Goal: Transaction & Acquisition: Purchase product/service

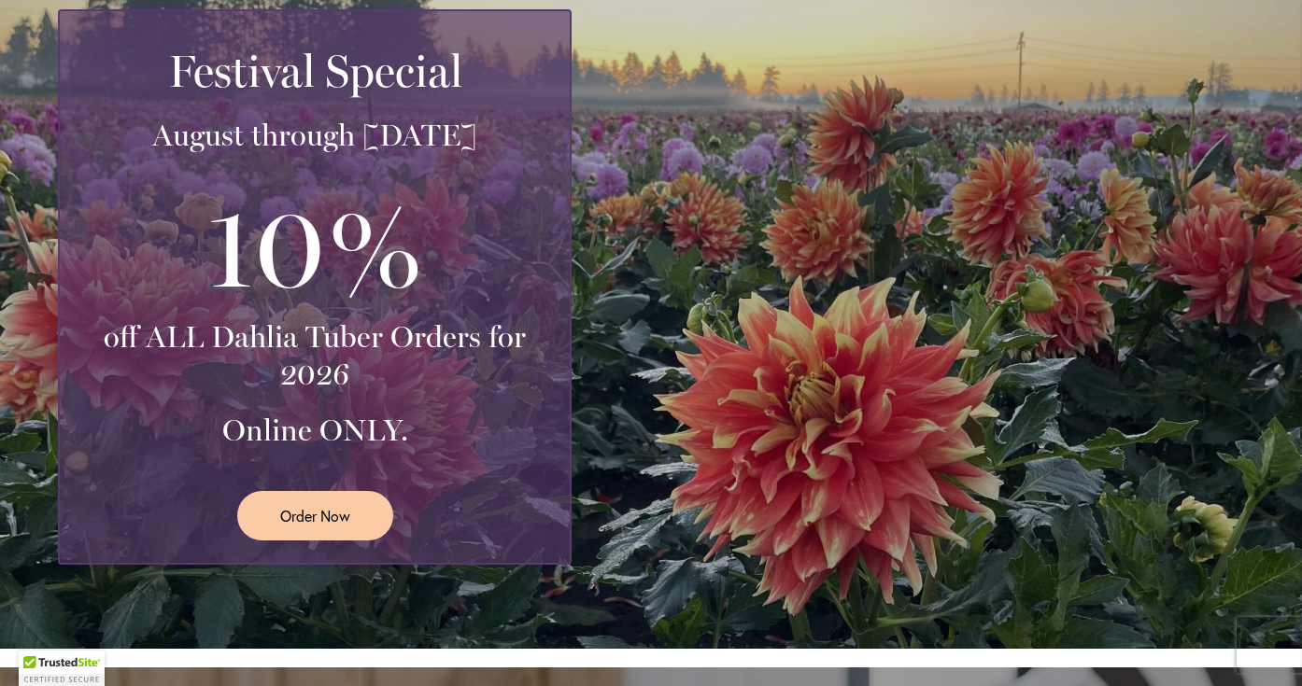
scroll to position [371, 0]
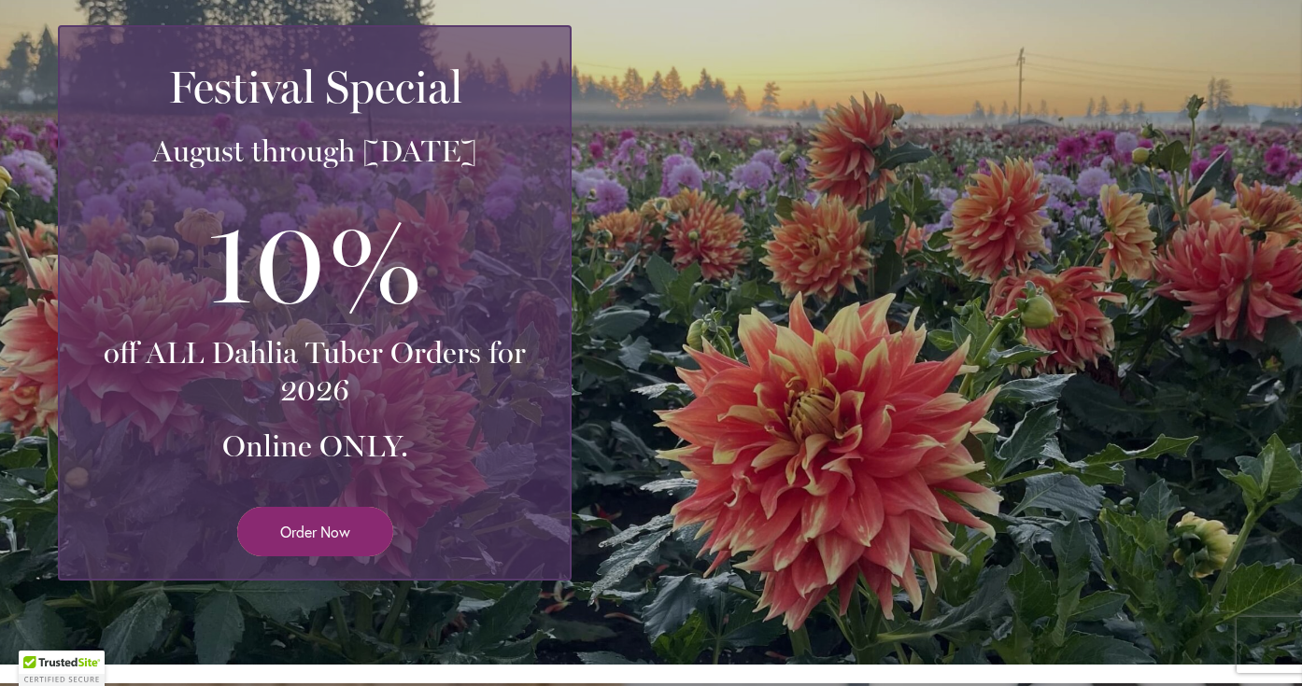
click at [363, 529] on link "Order Now" at bounding box center [315, 531] width 156 height 49
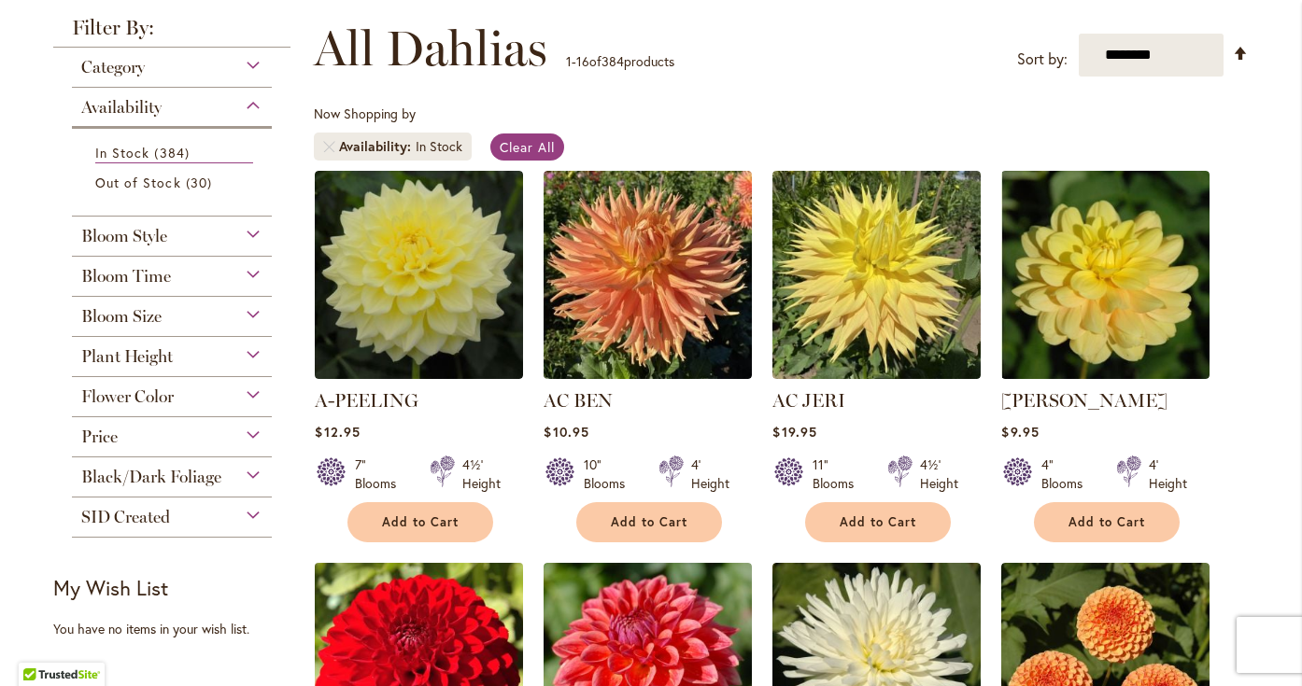
scroll to position [246, 0]
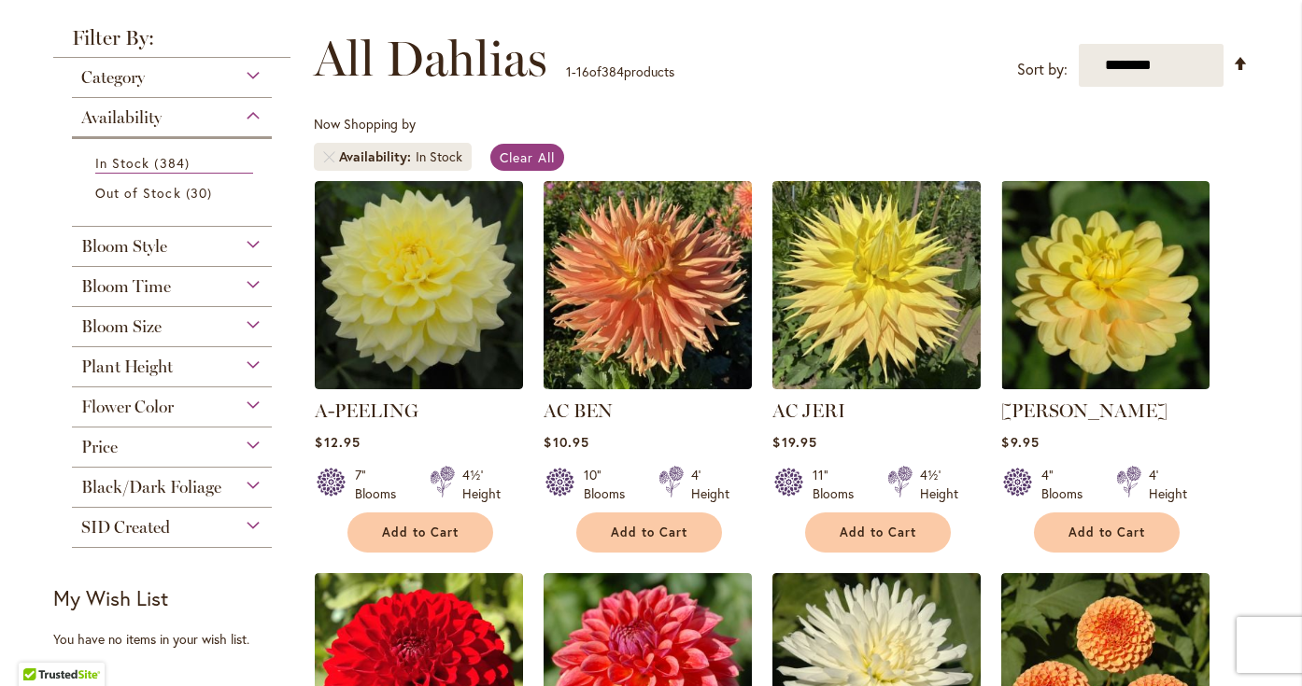
click at [214, 239] on div "Bloom Style" at bounding box center [172, 242] width 200 height 30
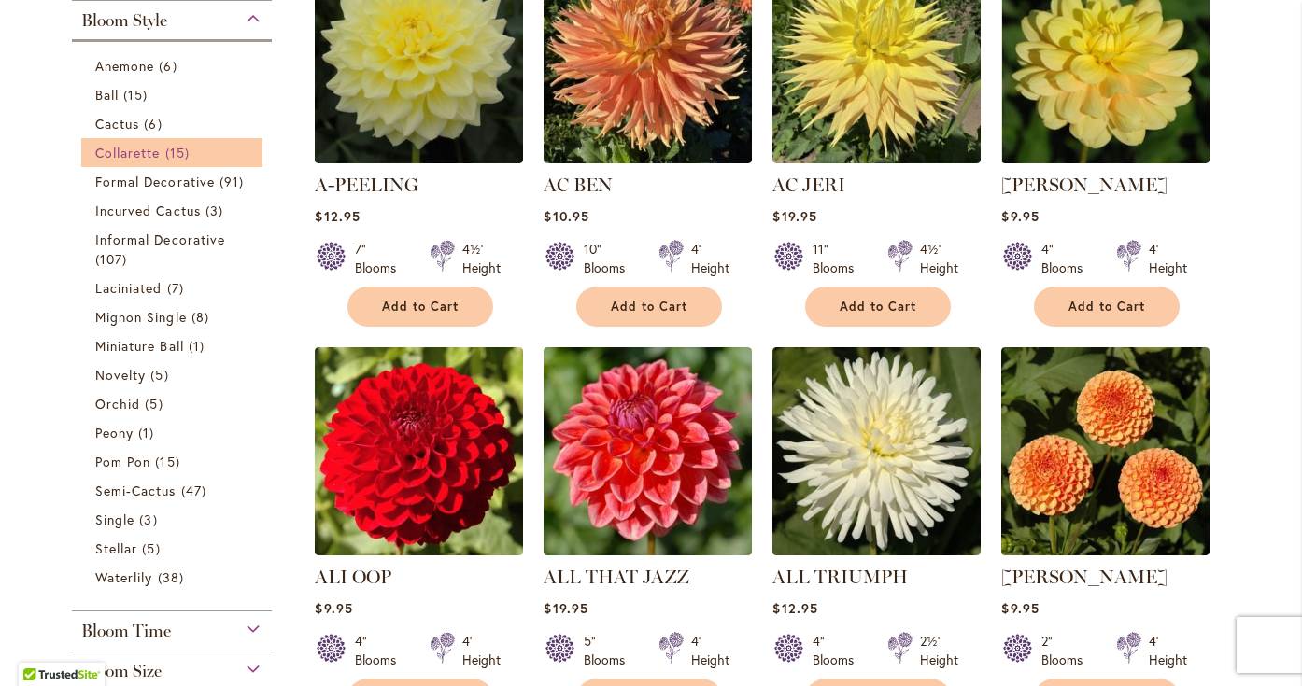
click at [129, 155] on span "Collarette" at bounding box center [127, 153] width 65 height 18
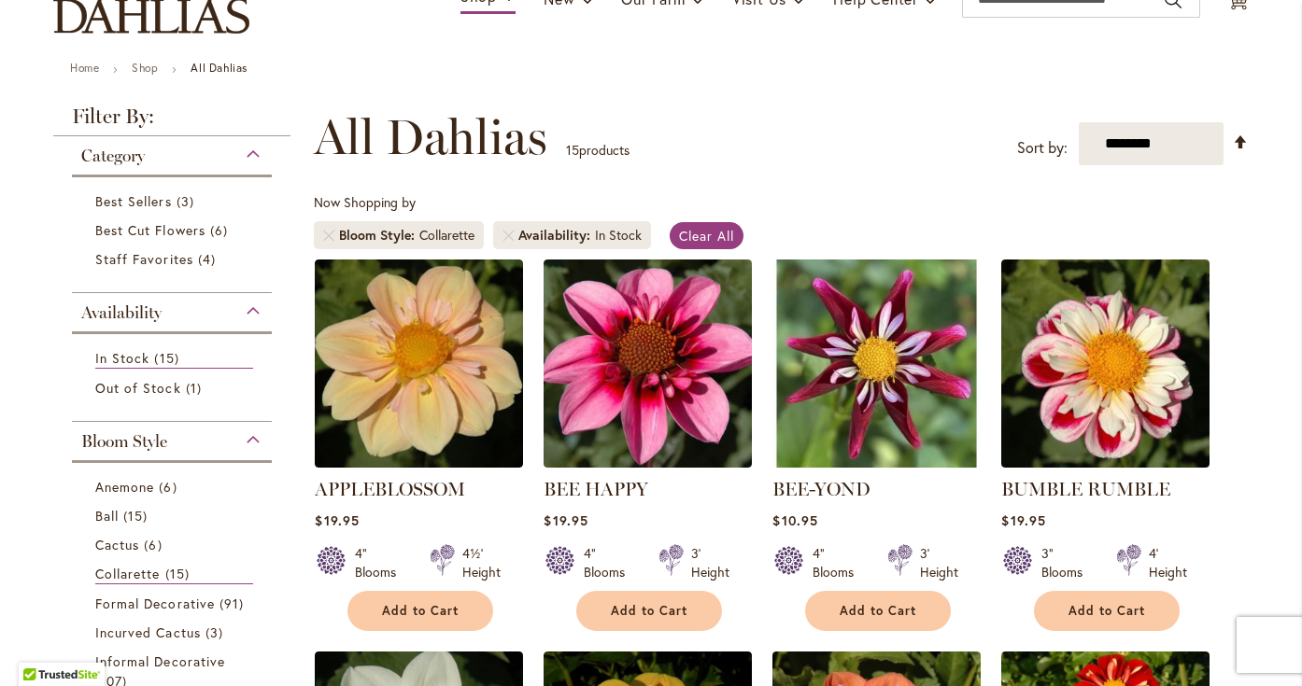
scroll to position [186, 0]
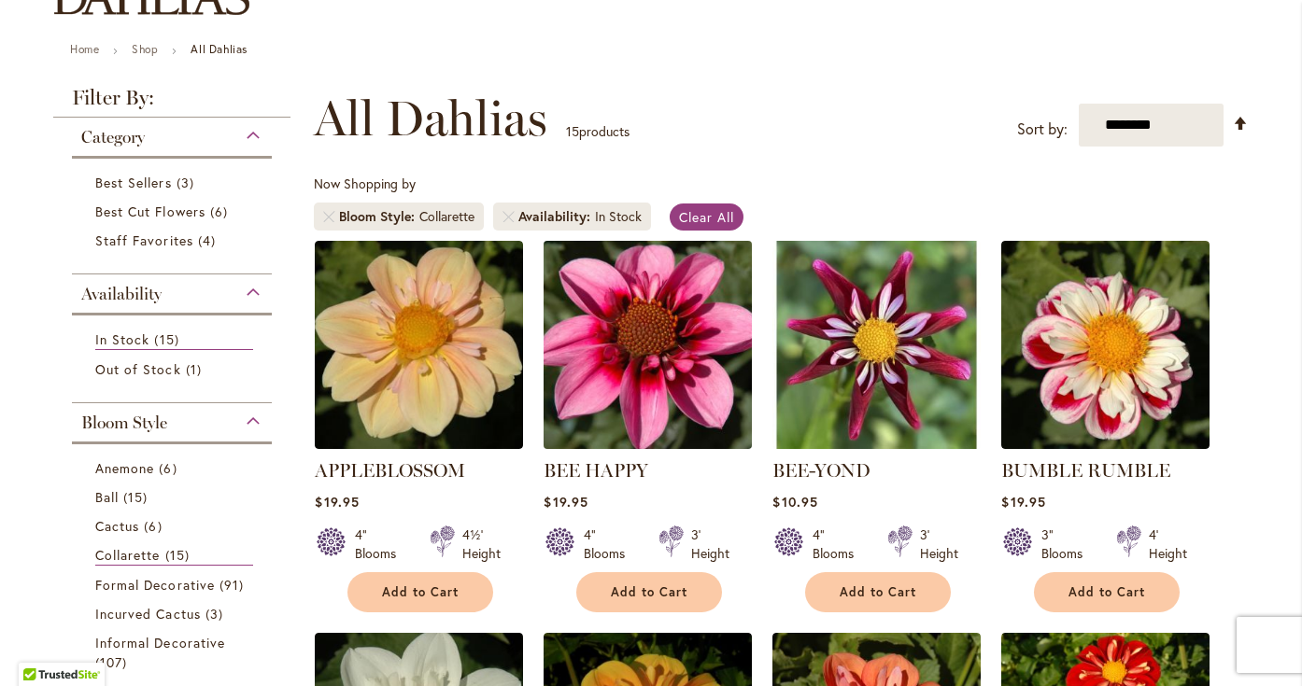
click at [727, 323] on img at bounding box center [648, 344] width 219 height 219
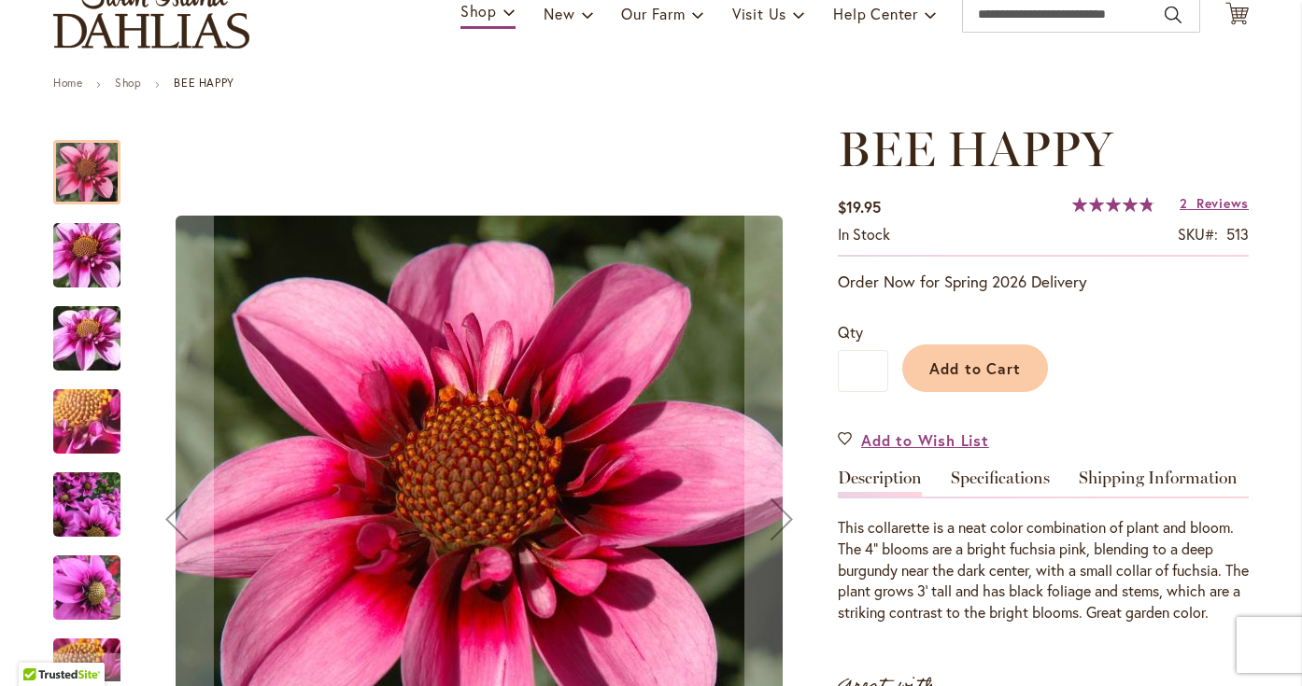
scroll to position [151, 0]
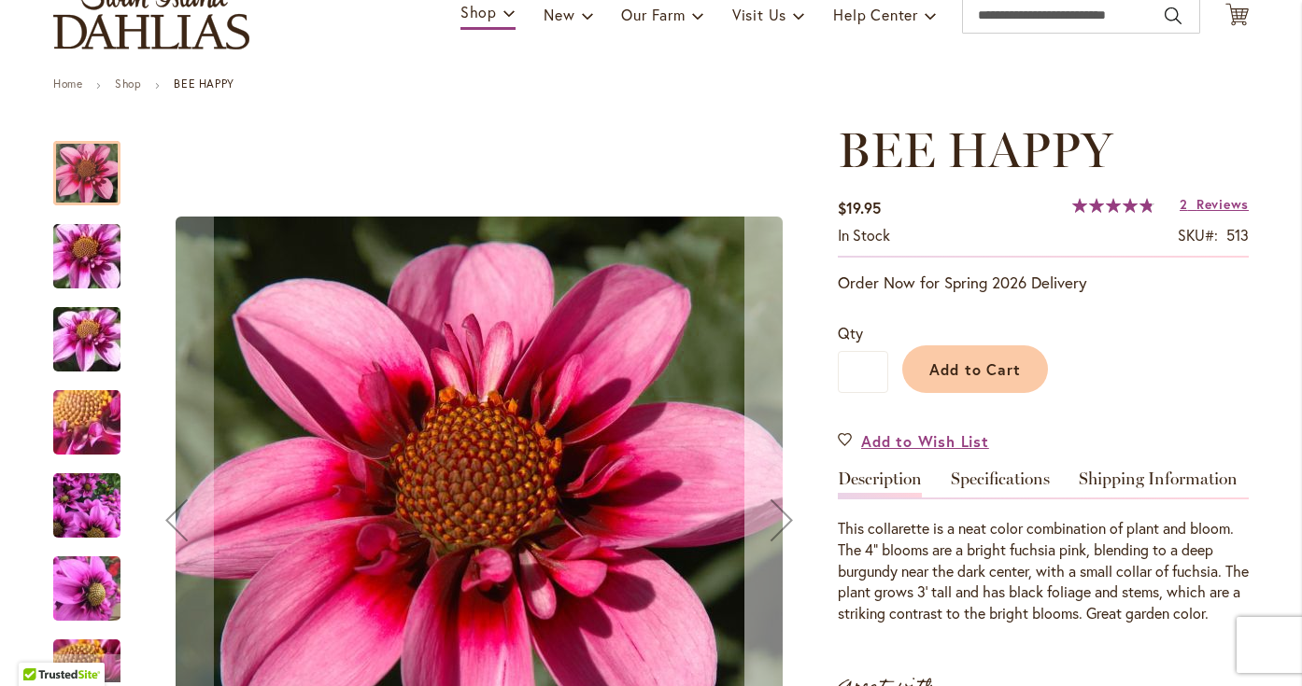
click at [778, 513] on div "Next" at bounding box center [781, 520] width 75 height 75
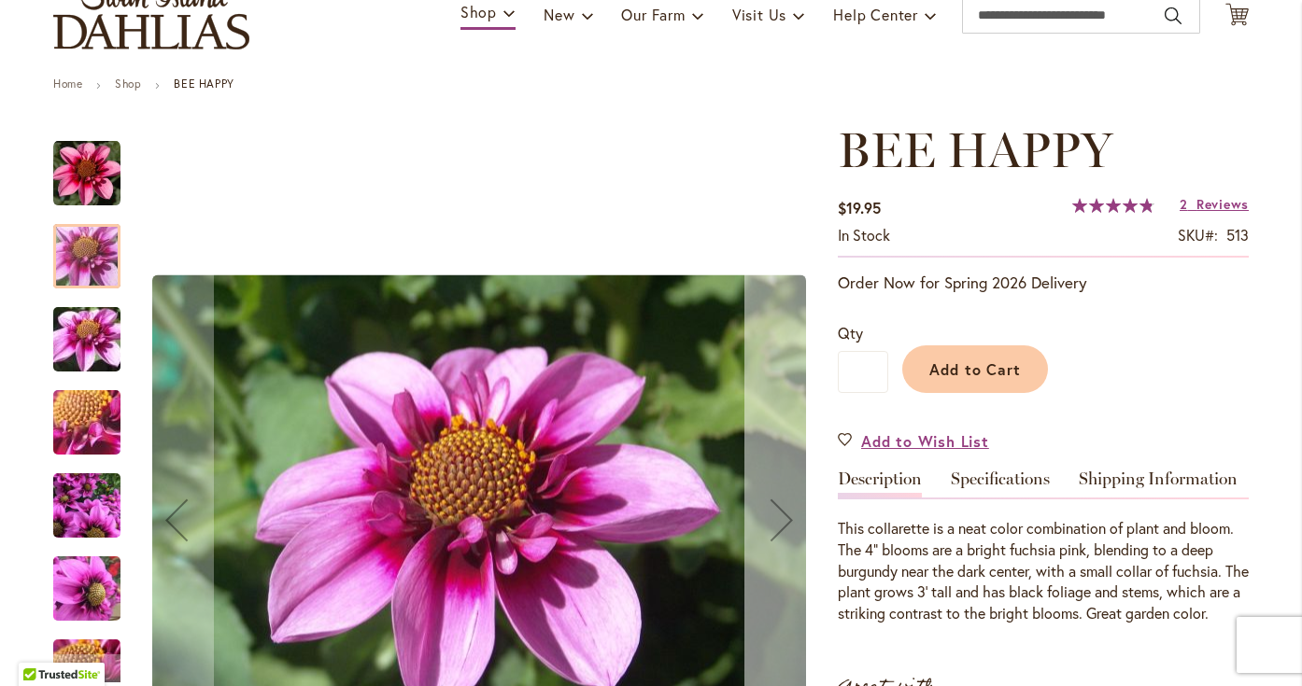
click at [778, 514] on div "Next" at bounding box center [781, 520] width 75 height 75
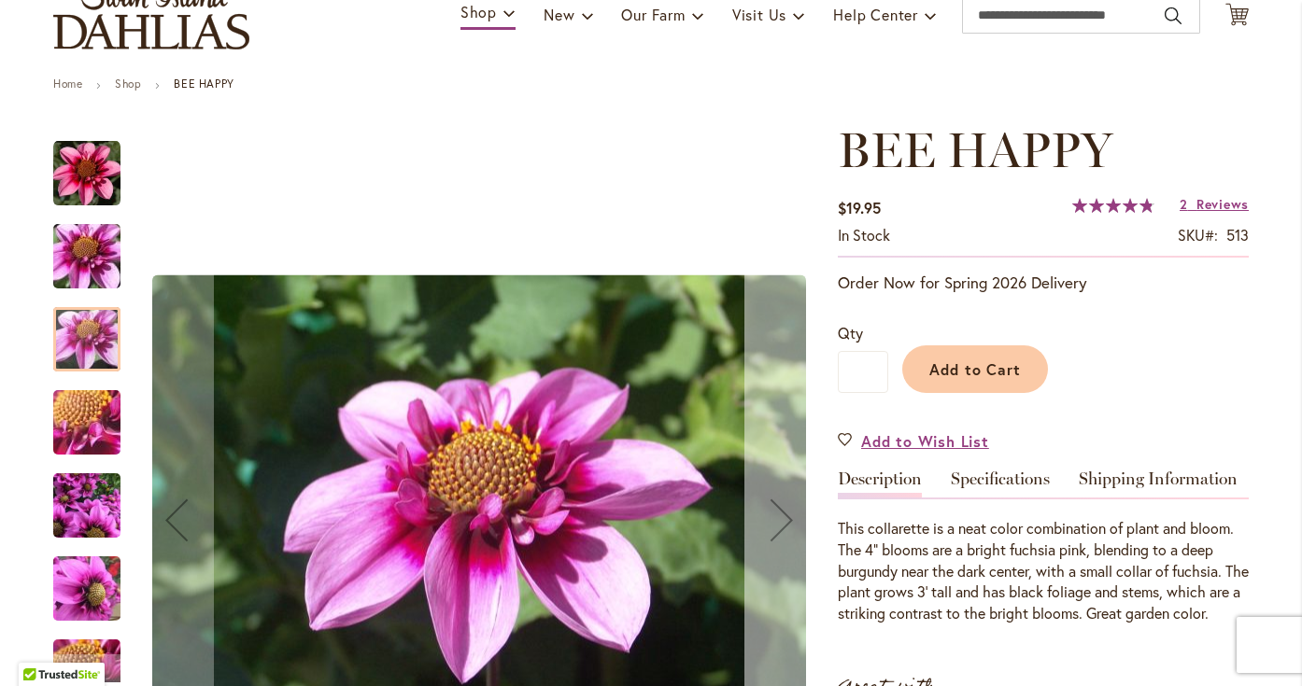
click at [778, 514] on div "Next" at bounding box center [781, 520] width 75 height 75
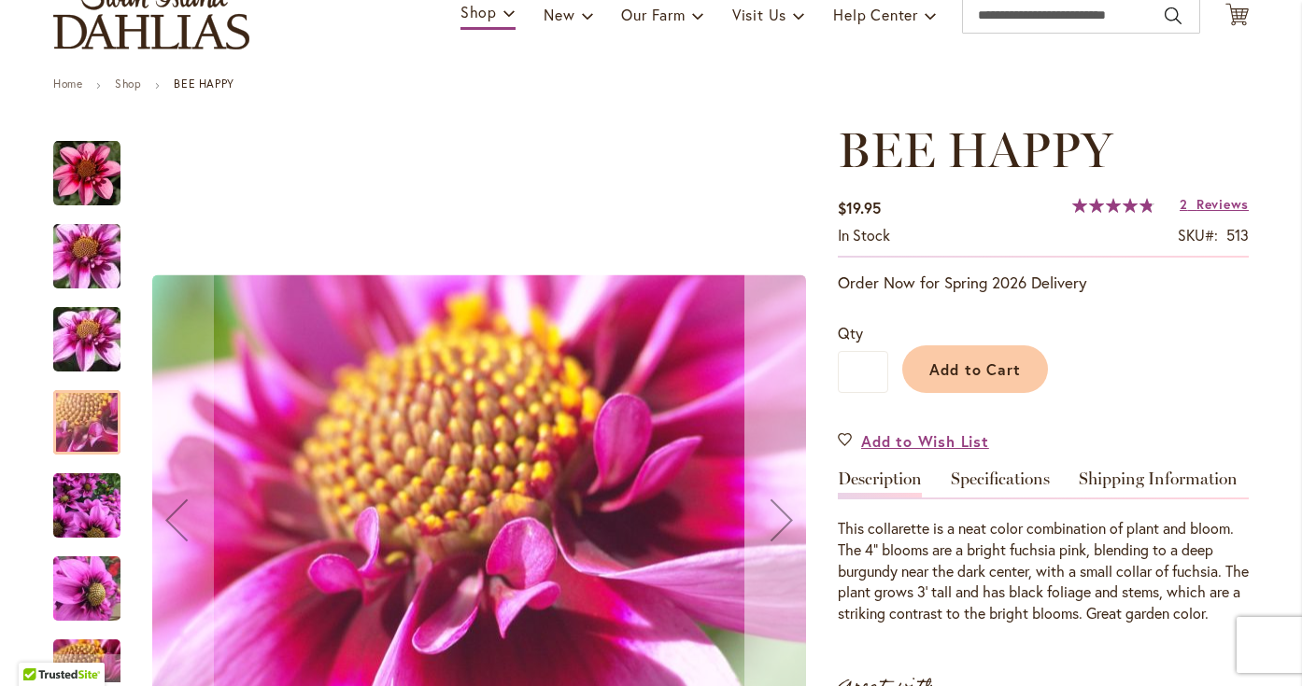
click at [778, 514] on div "Next" at bounding box center [781, 520] width 75 height 75
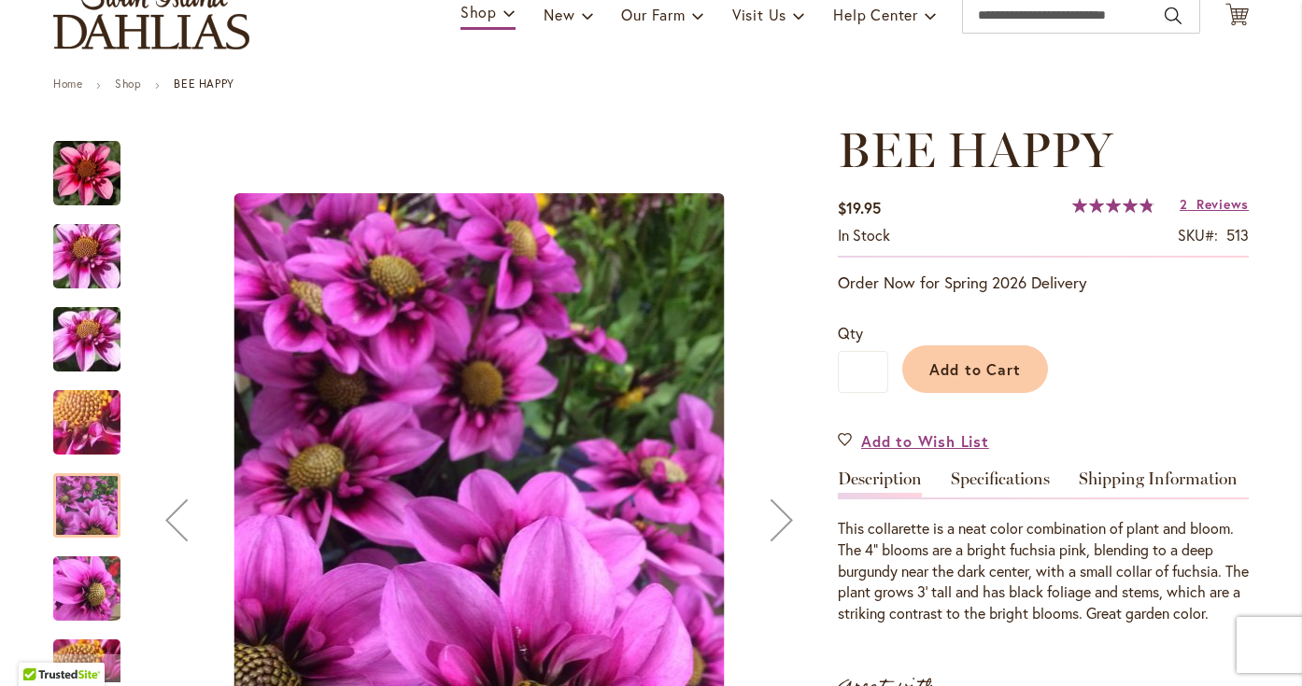
click at [778, 515] on div "Next" at bounding box center [781, 520] width 75 height 75
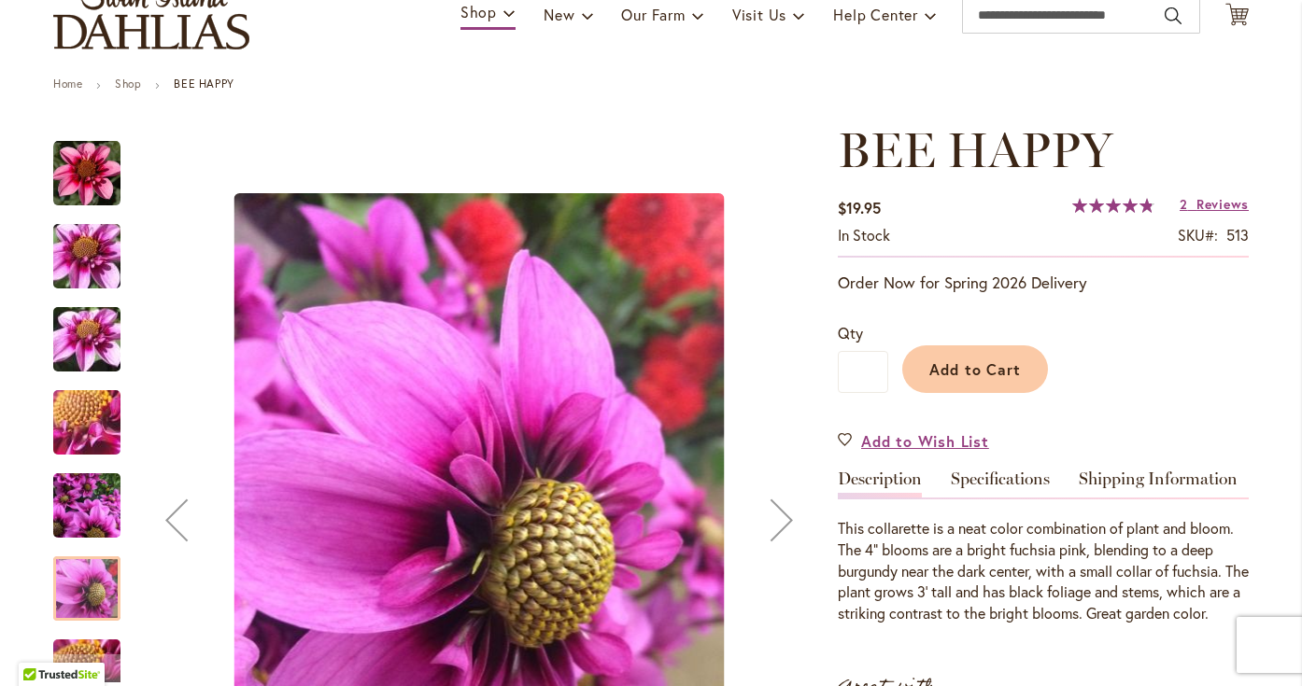
click at [778, 515] on div "Next" at bounding box center [781, 520] width 75 height 75
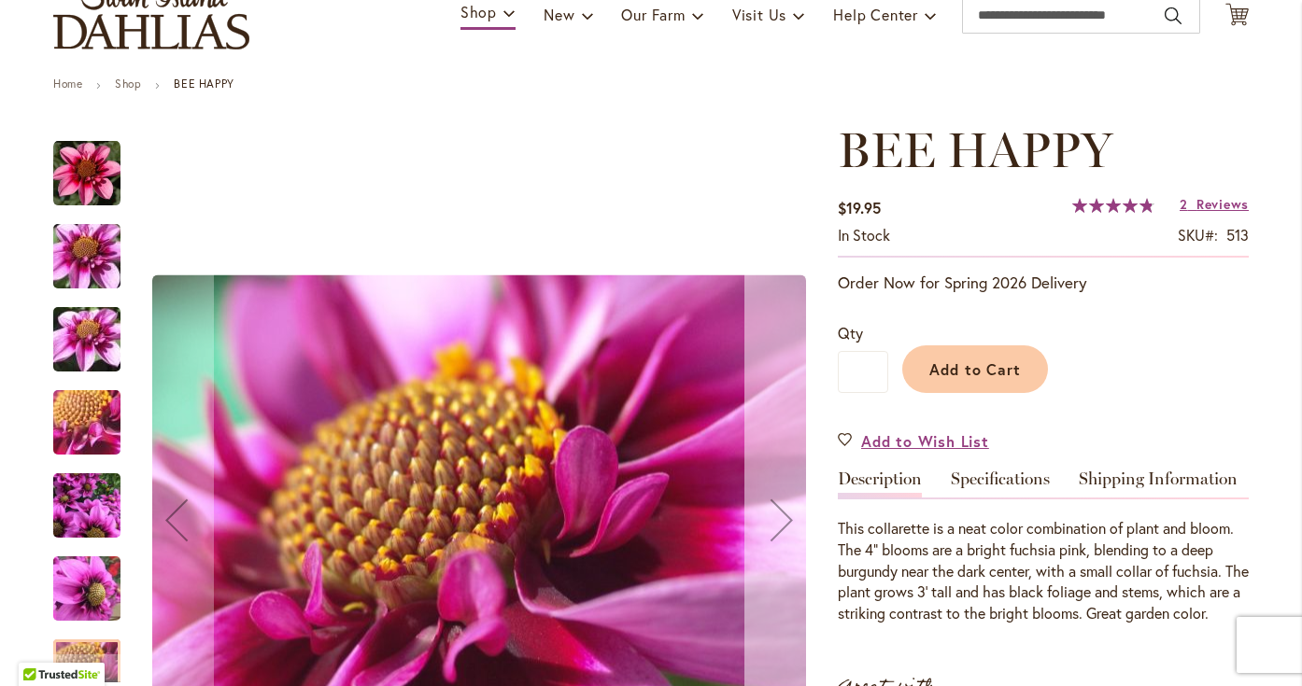
click at [778, 516] on div "Next" at bounding box center [781, 520] width 75 height 75
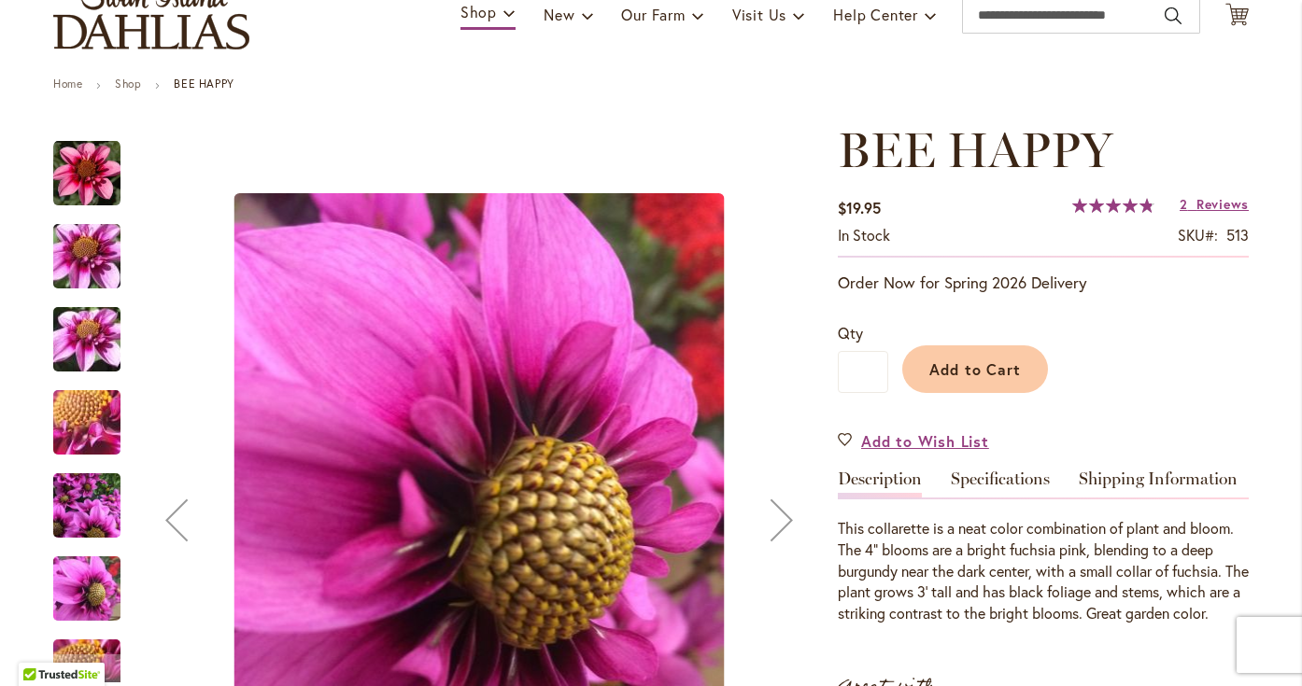
click at [778, 516] on div "Next" at bounding box center [781, 520] width 75 height 75
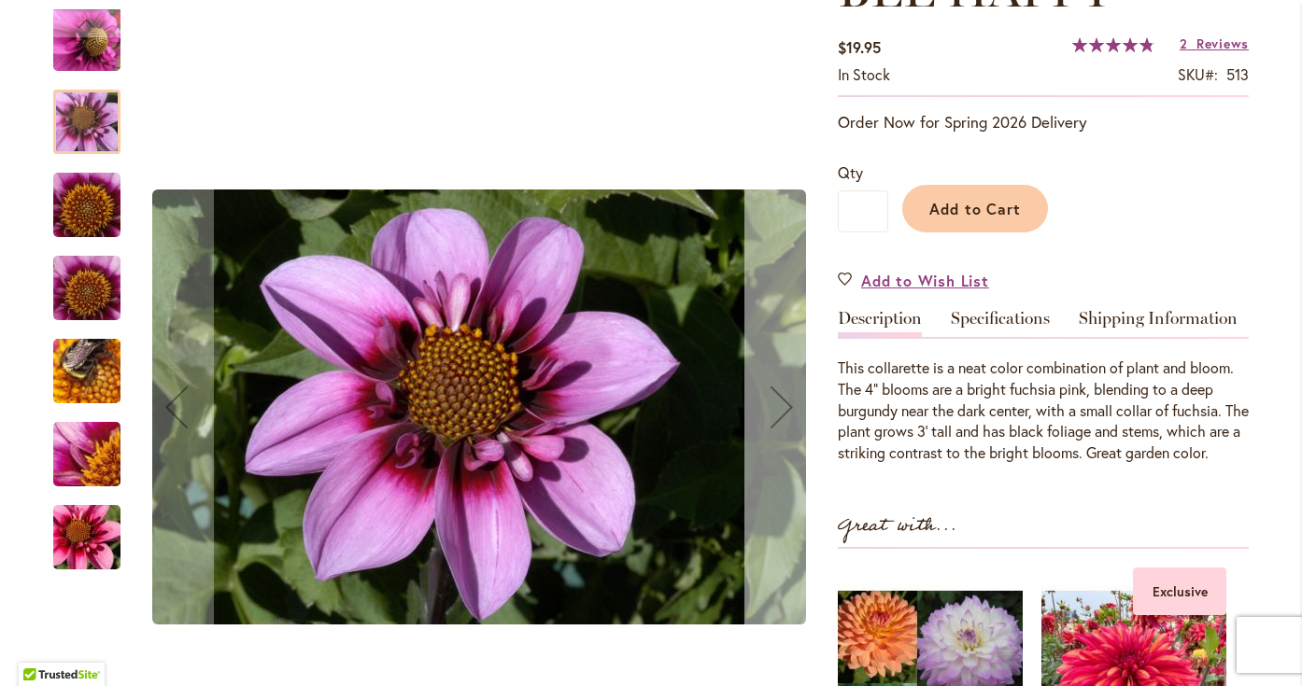
scroll to position [315, 0]
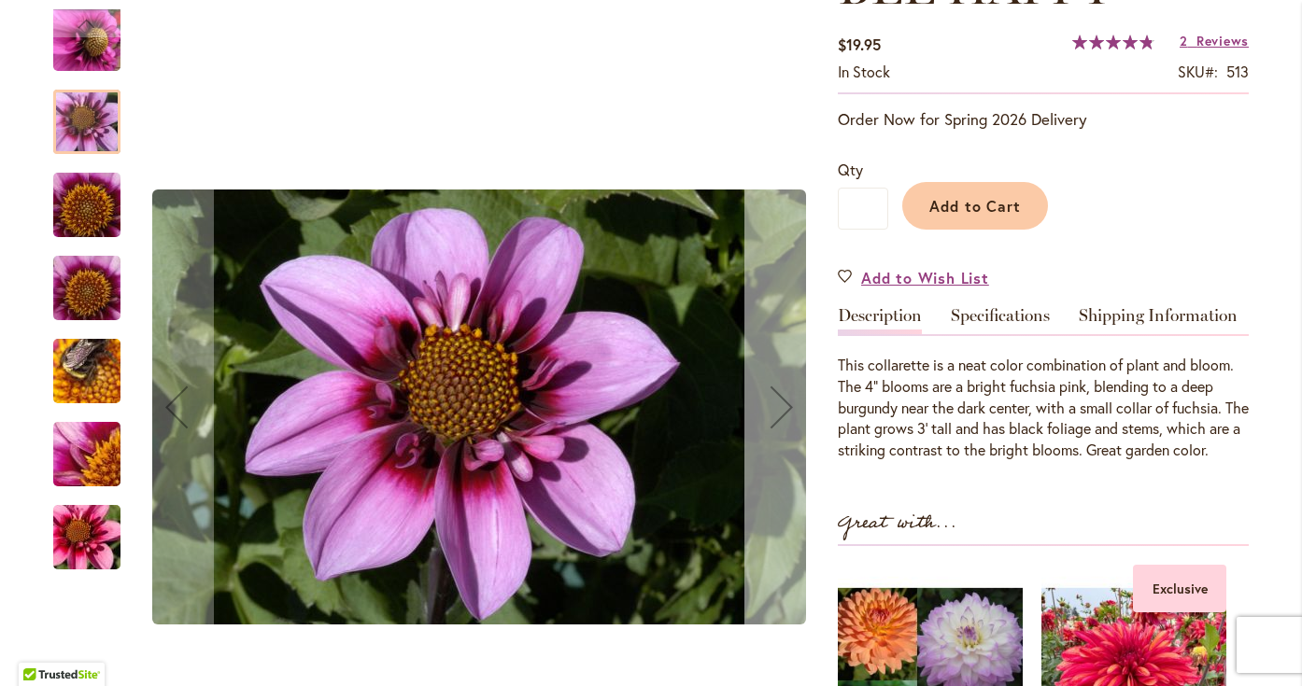
click at [783, 408] on div "Next" at bounding box center [781, 407] width 75 height 75
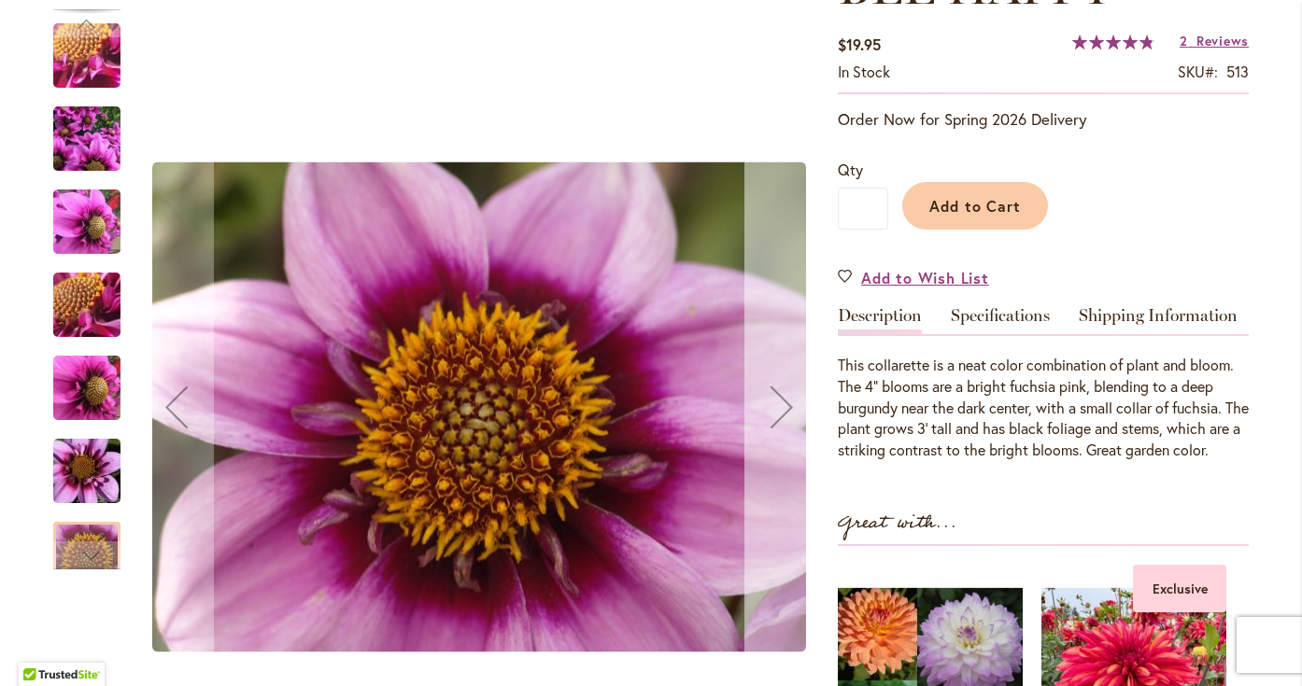
click at [783, 409] on div "Next" at bounding box center [781, 407] width 75 height 75
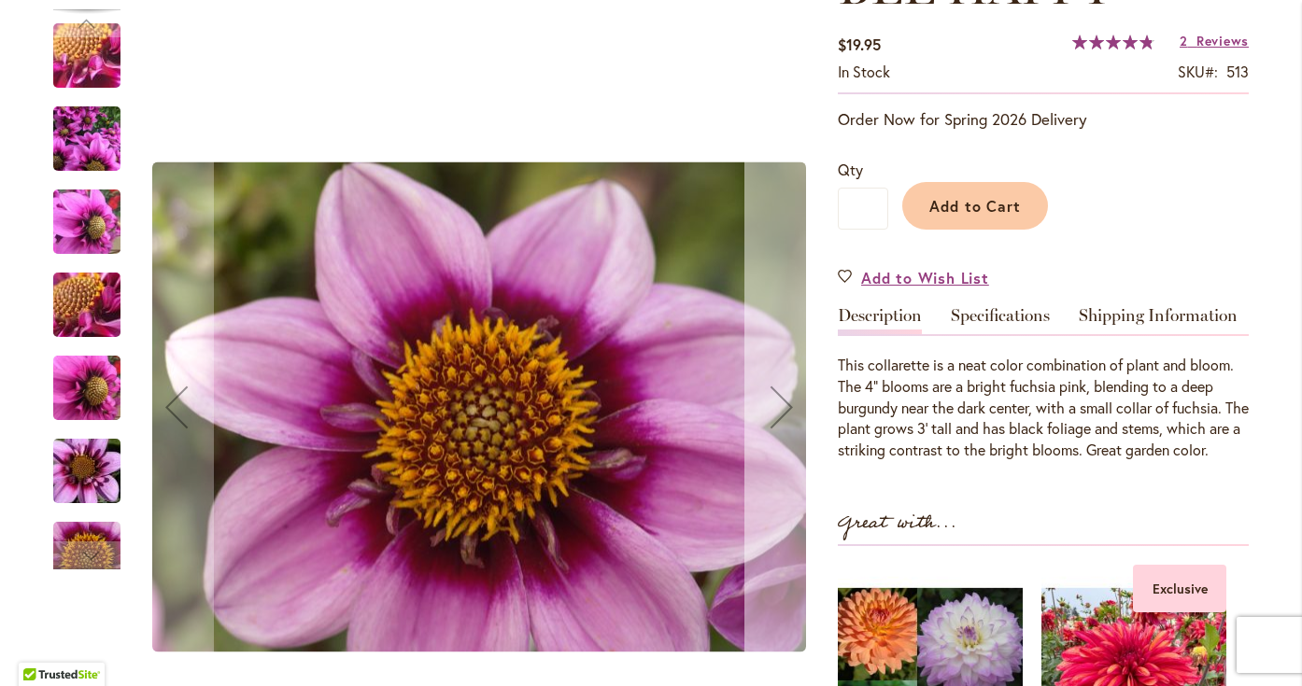
click at [783, 410] on div "Next" at bounding box center [781, 407] width 75 height 75
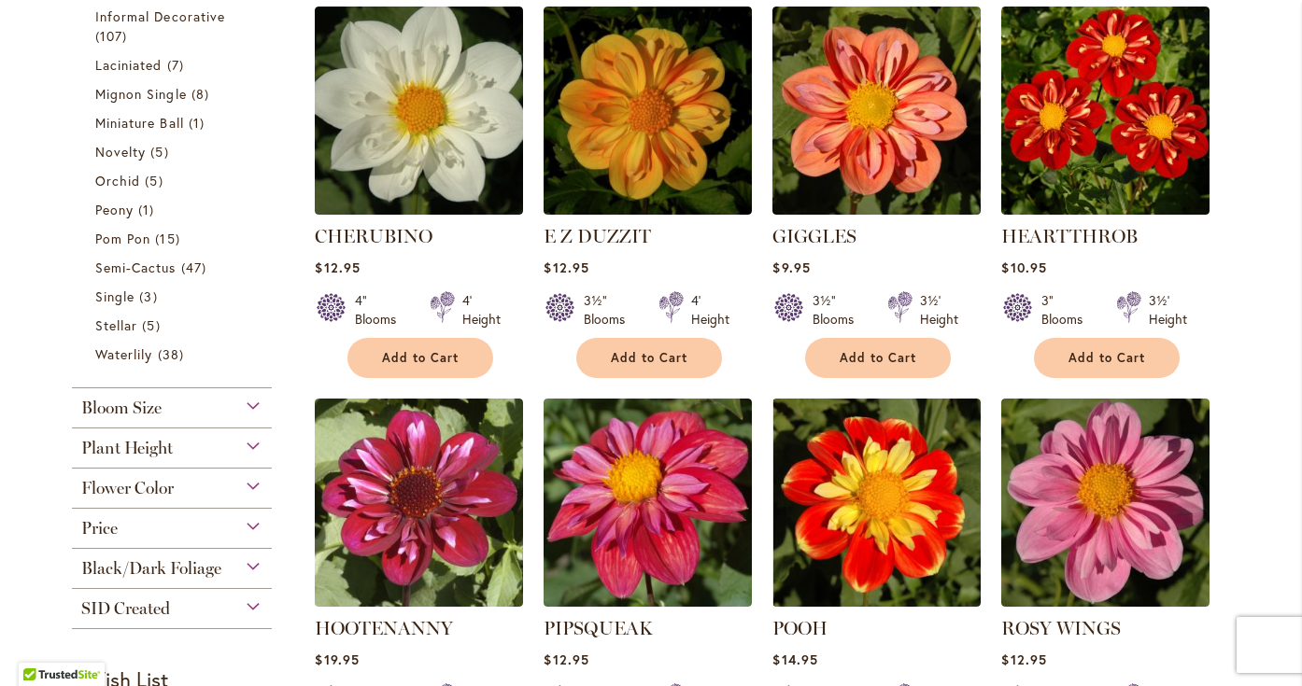
scroll to position [824, 0]
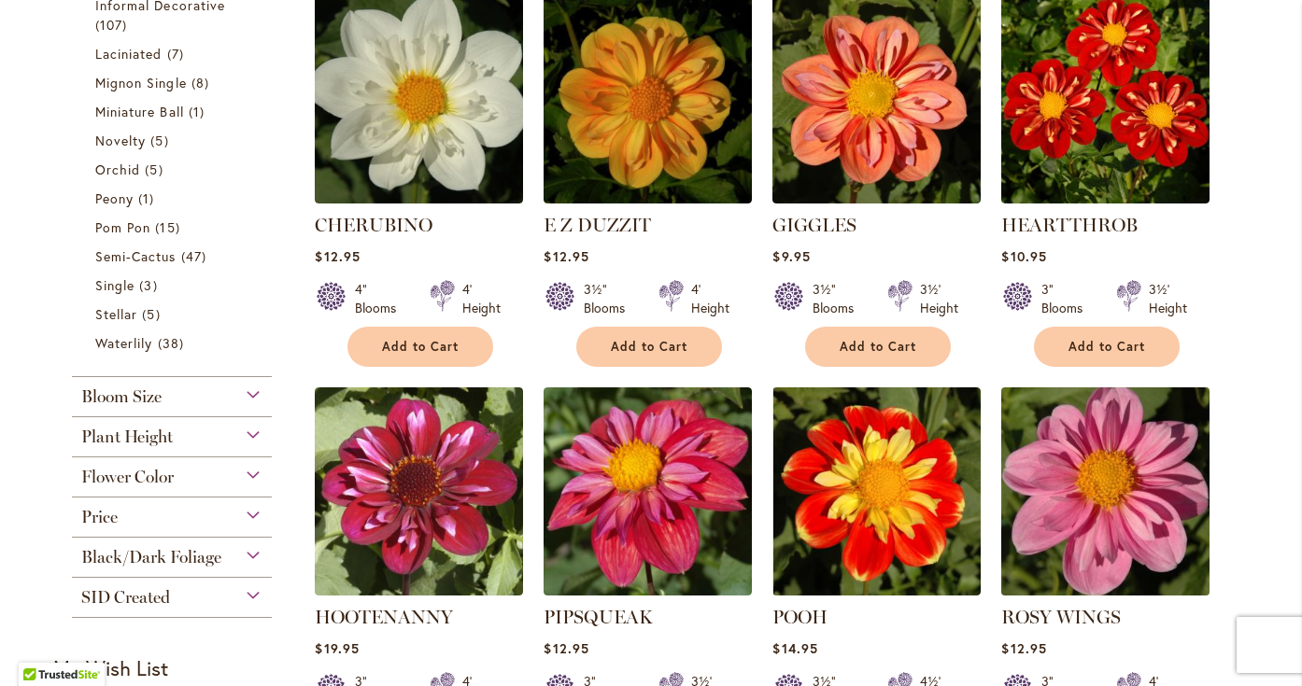
click at [1006, 483] on img at bounding box center [1105, 491] width 219 height 219
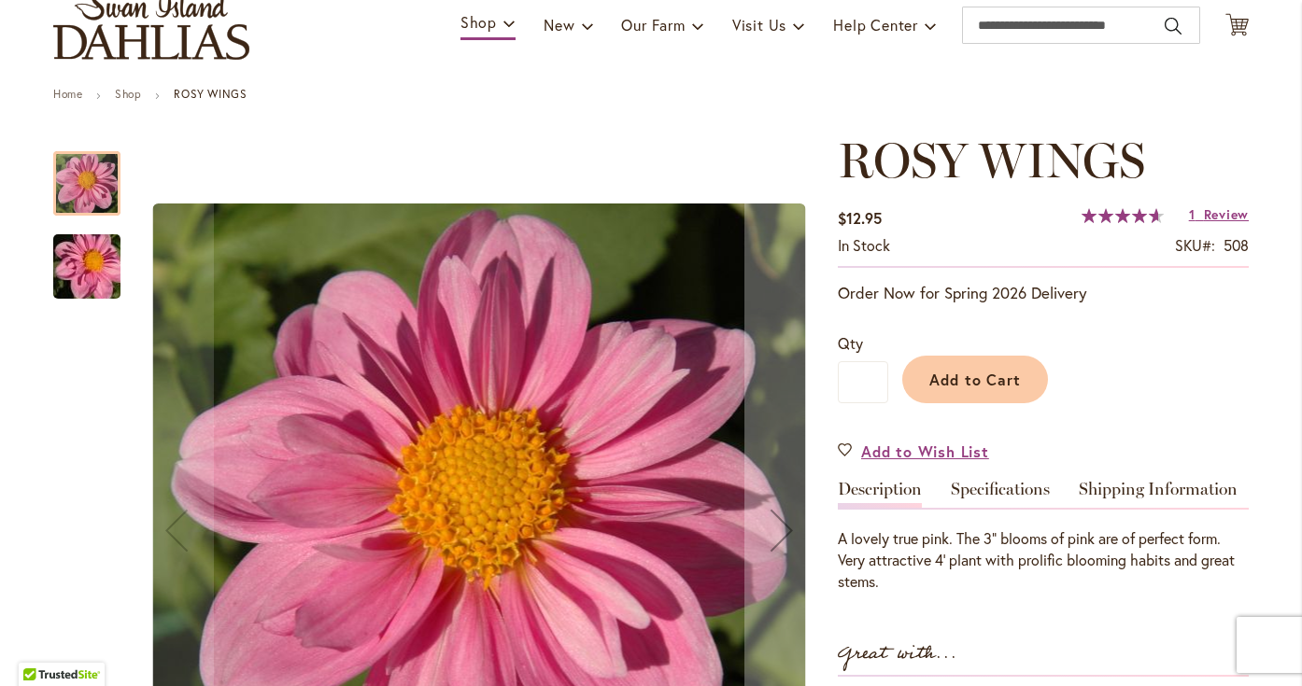
scroll to position [142, 0]
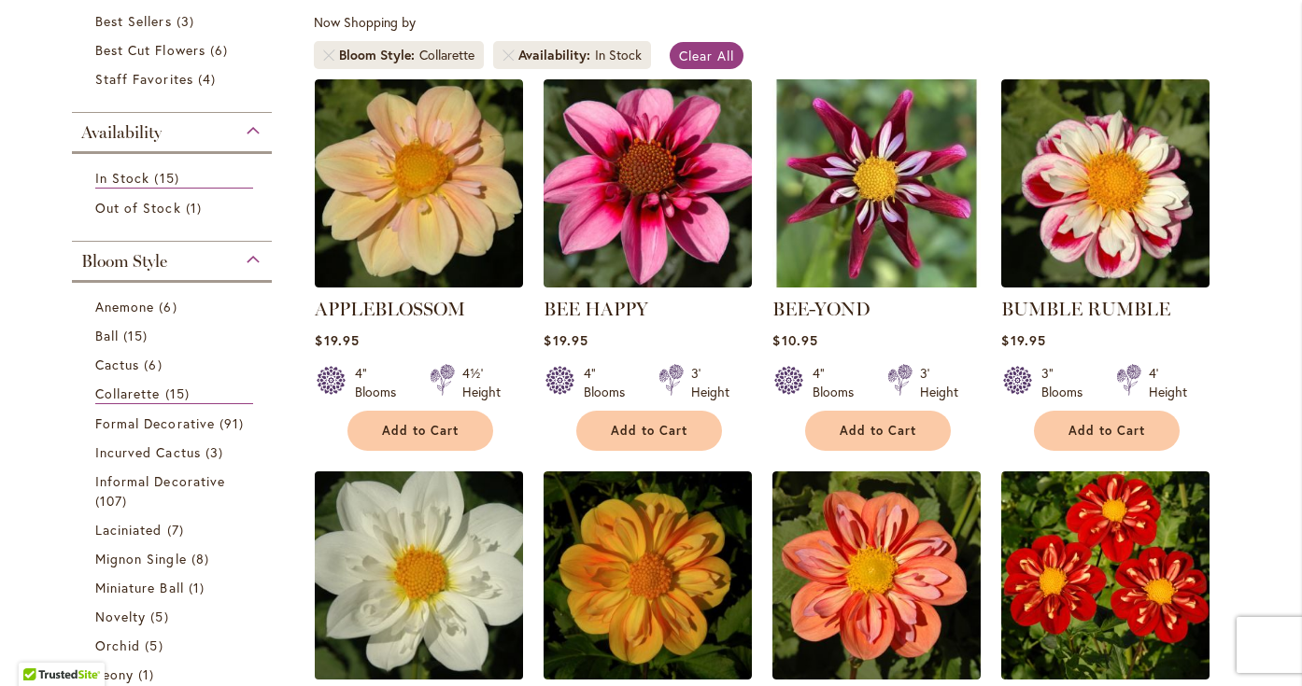
scroll to position [220, 0]
